Goal: Find specific page/section: Find specific page/section

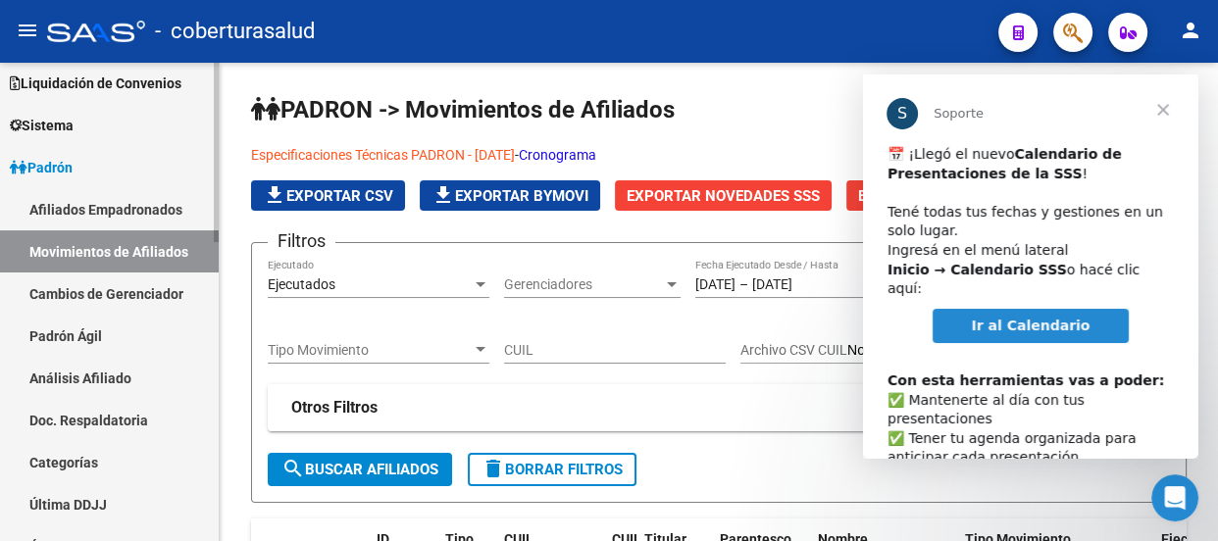
click at [105, 167] on link "Padrón" at bounding box center [109, 167] width 219 height 42
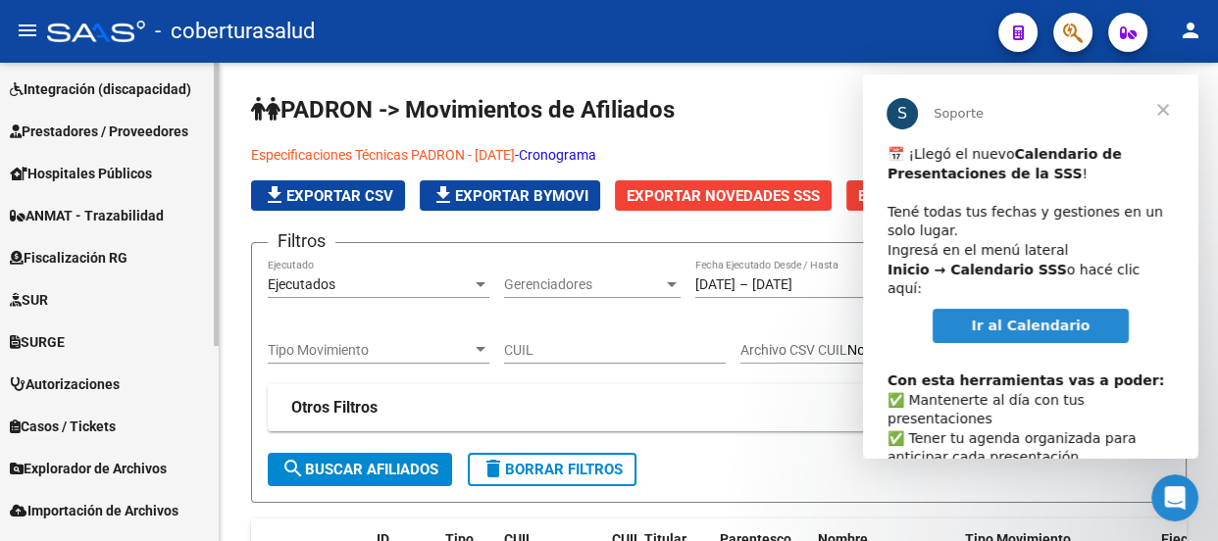
scroll to position [329, 0]
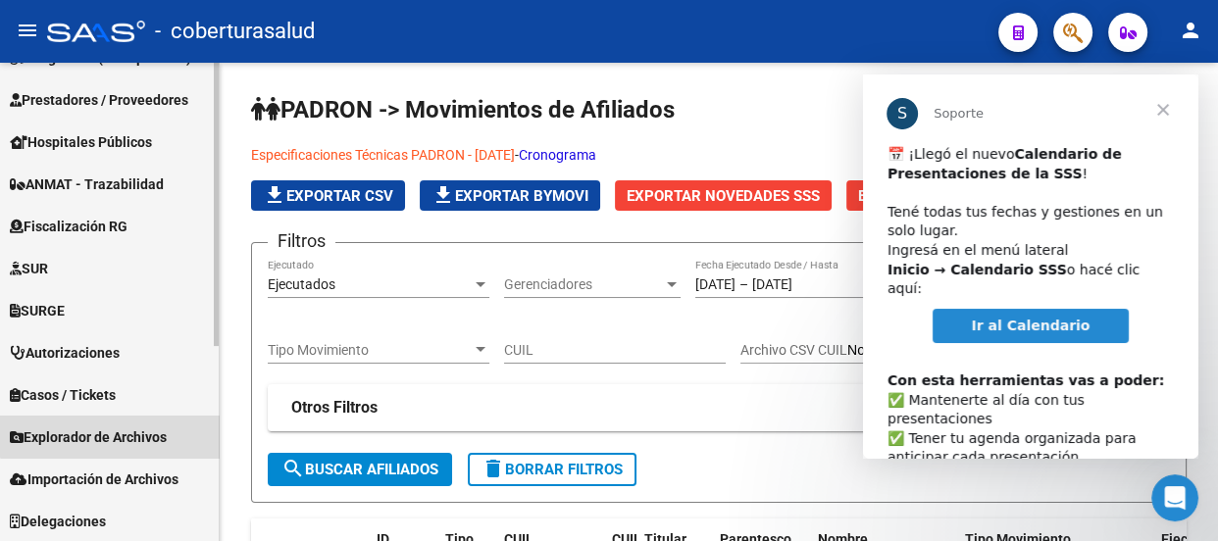
click at [125, 430] on span "Explorador de Archivos" at bounding box center [88, 437] width 157 height 22
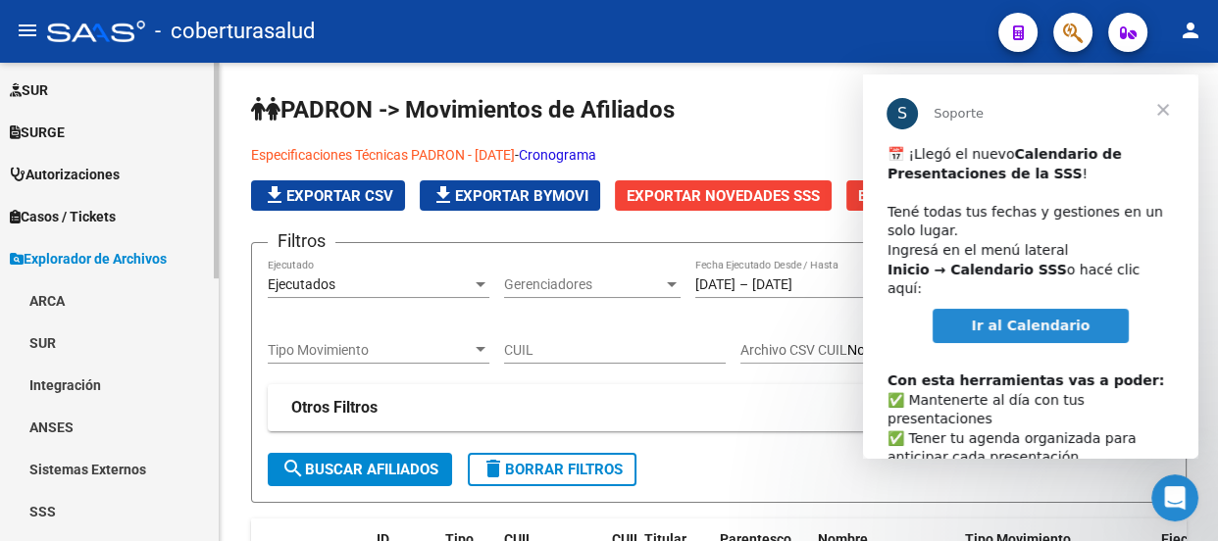
scroll to position [582, 0]
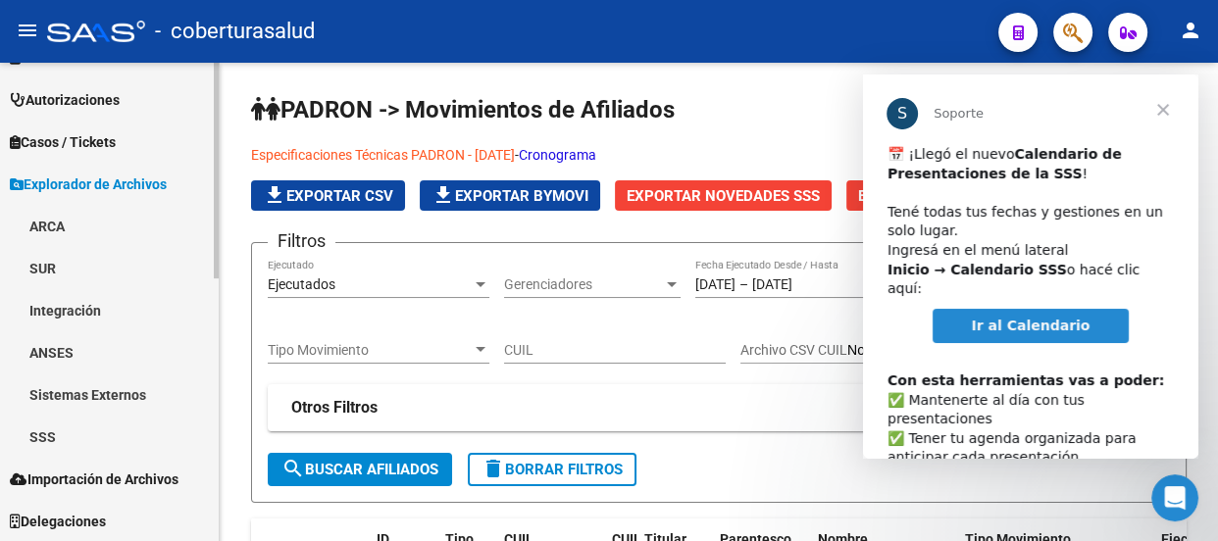
click at [75, 429] on link "SSS" at bounding box center [109, 437] width 219 height 42
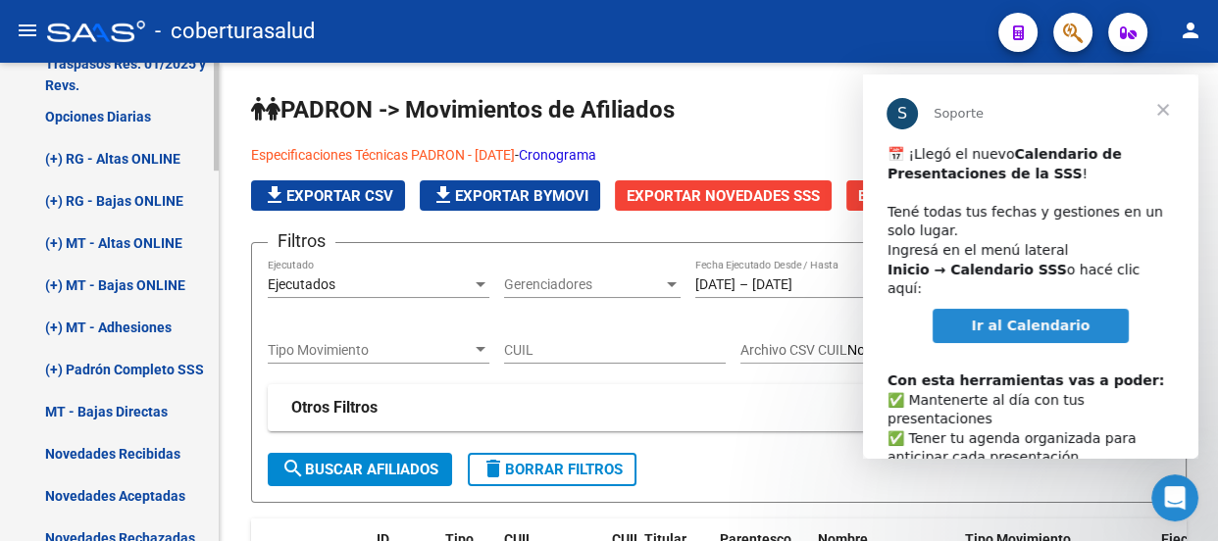
scroll to position [1028, 0]
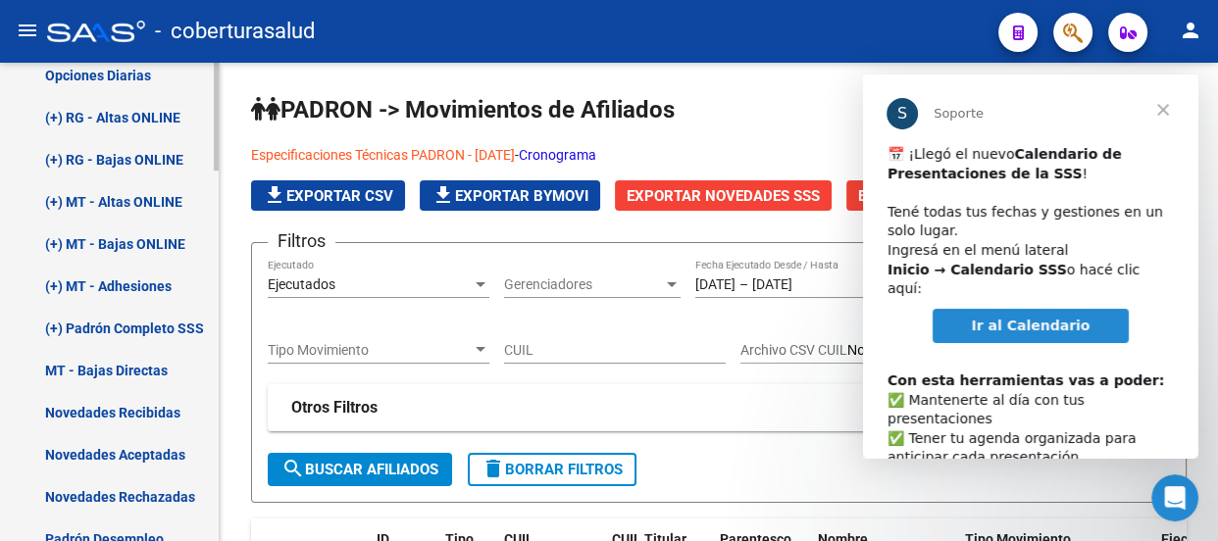
click at [147, 410] on link "Novedades Recibidas" at bounding box center [109, 412] width 219 height 42
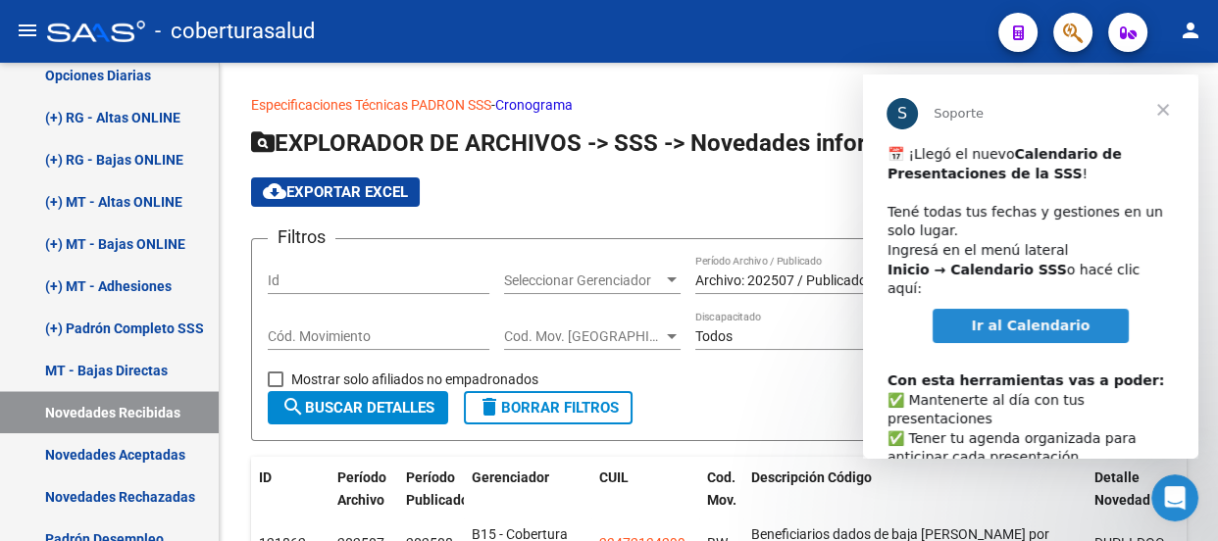
click at [1041, 318] on span "Ir al Calendario" at bounding box center [1031, 326] width 119 height 16
click at [1161, 108] on span "Cerrar" at bounding box center [1162, 110] width 71 height 71
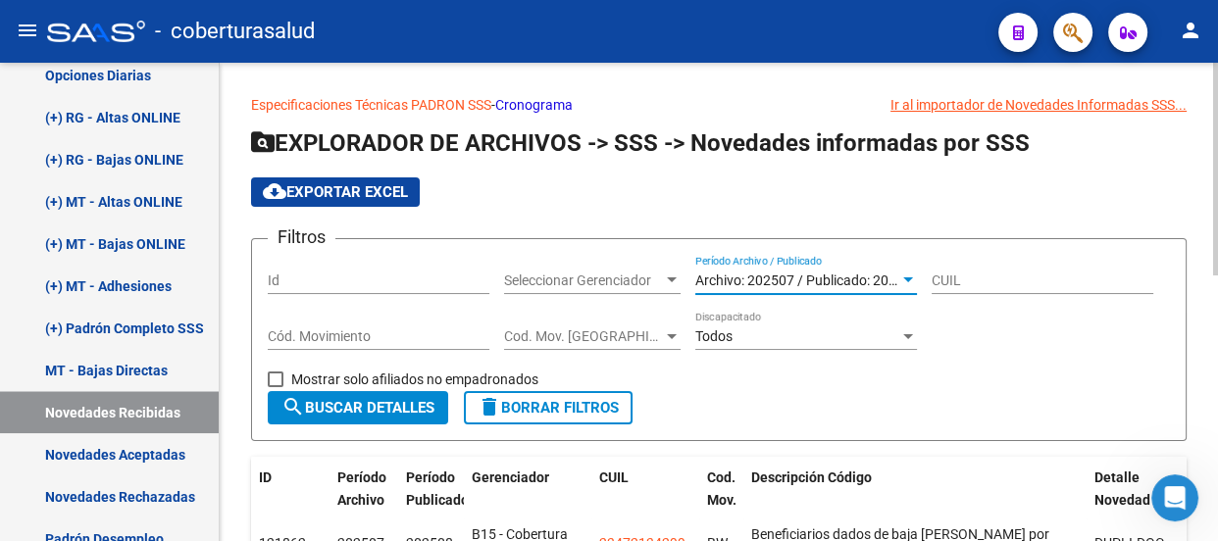
click at [901, 276] on div at bounding box center [908, 281] width 18 height 16
